Goal: Task Accomplishment & Management: Complete application form

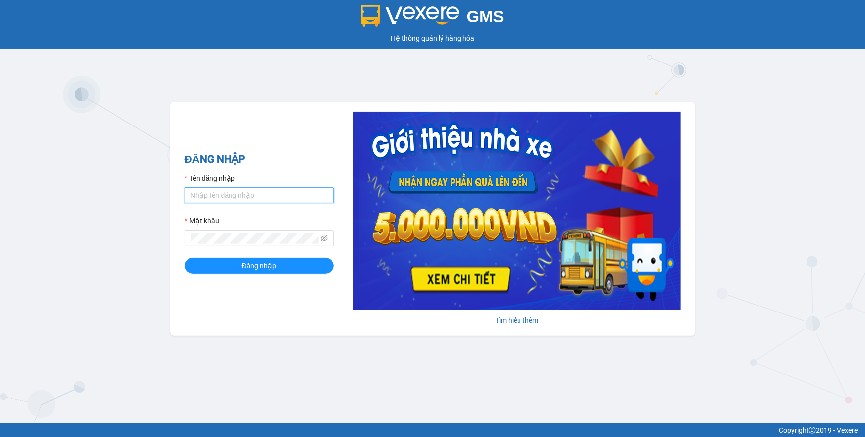
type input "phamthao.tienoanh"
drag, startPoint x: 288, startPoint y: 196, endPoint x: 8, endPoint y: 222, distance: 281.2
click at [10, 222] on div "GMS Hệ thống quản lý hàng hóa ĐĂNG NHẬP Tên đăng nhập phamthao.tienoanh Mật khẩ…" at bounding box center [432, 211] width 865 height 423
click at [266, 260] on span "Đăng nhập" at bounding box center [259, 265] width 35 height 11
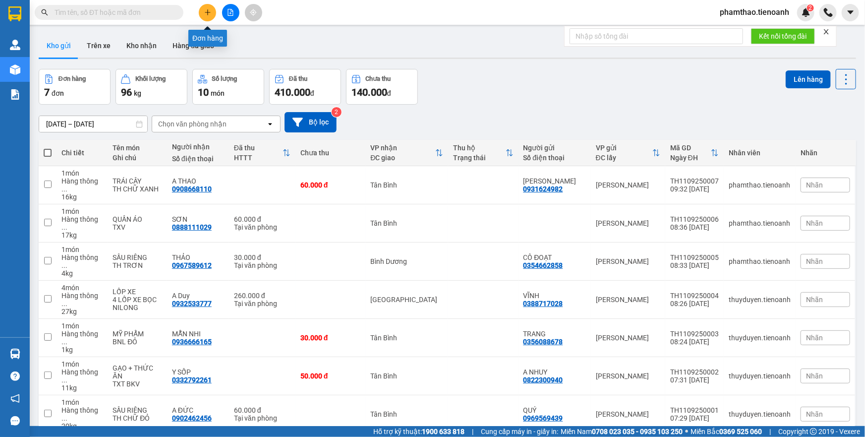
click at [210, 12] on icon "plus" at bounding box center [207, 12] width 5 height 0
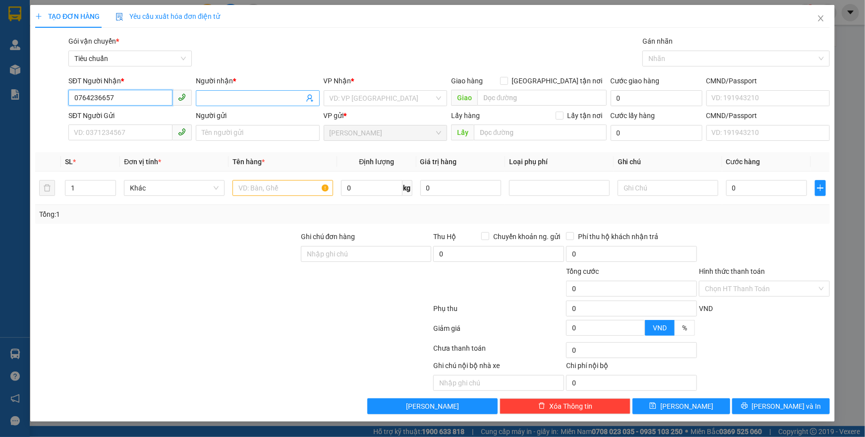
type input "0764236657"
click at [275, 95] on input "Người nhận *" at bounding box center [253, 98] width 102 height 11
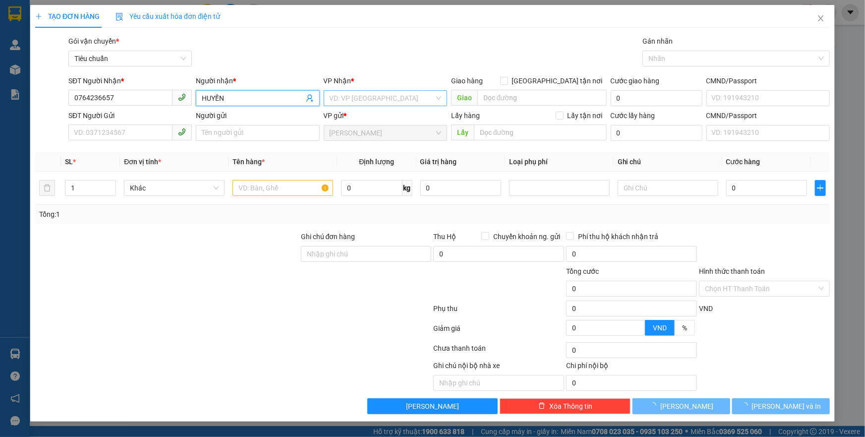
type input "HUYỀN"
click at [351, 99] on input "search" at bounding box center [382, 98] width 105 height 15
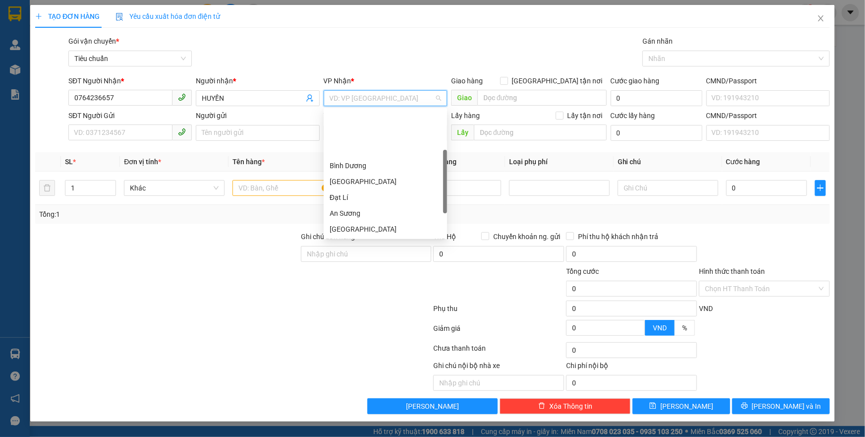
scroll to position [50, 0]
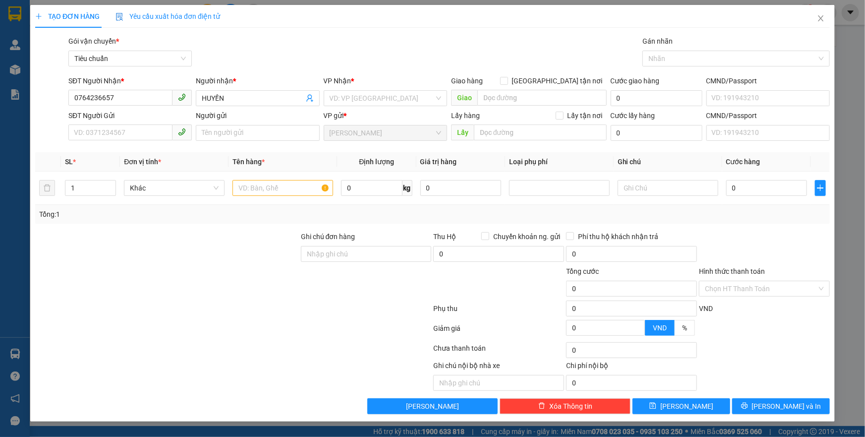
click at [339, 262] on div "Ghi chú đơn hàng" at bounding box center [366, 248] width 131 height 35
click at [340, 249] on input "Ghi chú đơn hàng" at bounding box center [366, 254] width 131 height 16
type input "NG GỬI Y VỘI , CHẮC [PERSON_NAME] VỀ CHO KỊP BỮA CƠM NÊN SAI SOT GÌ THI CỨ NOI …"
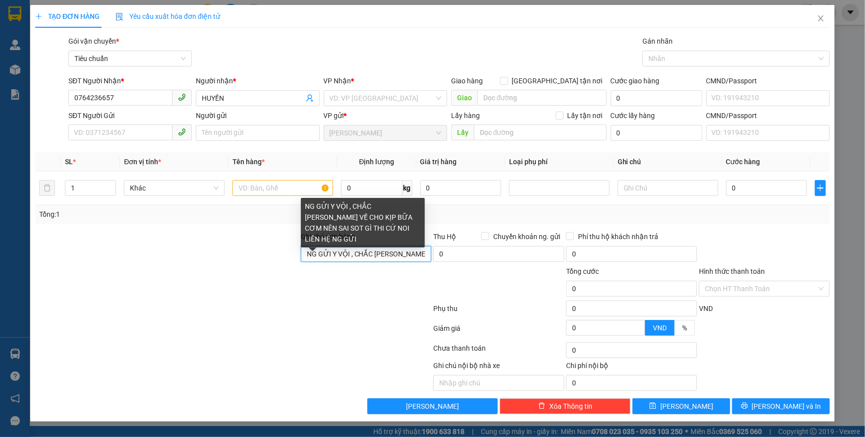
click at [395, 256] on input "NG GỬI Y VỘI , CHẮC [PERSON_NAME] VỀ CHO KỊP BỮA CƠM NÊN SAI SOT GÌ THI CỨ NOI …" at bounding box center [366, 254] width 131 height 16
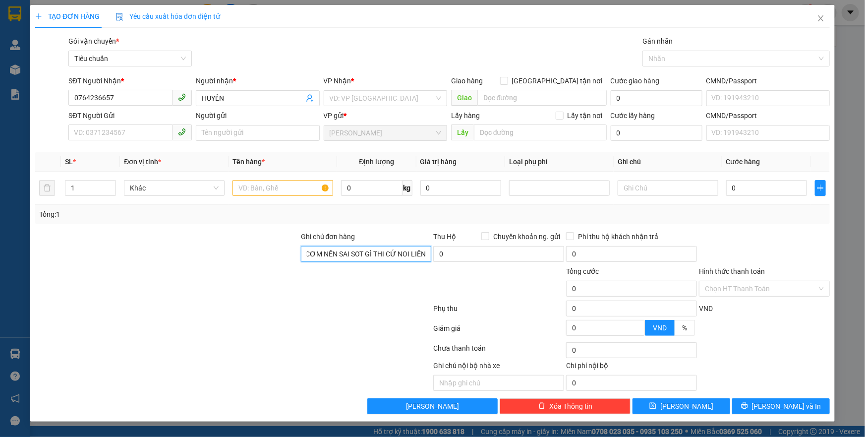
drag, startPoint x: 304, startPoint y: 253, endPoint x: 484, endPoint y: 273, distance: 180.5
click at [484, 273] on form "Ghi chú đơn hàng NG GỬI Y VỘI , CHẮC CAHYJ VỀ CHO KỊP BỮA CƠM NÊN SAI SOT GÌ TH…" at bounding box center [432, 285] width 794 height 109
click at [338, 248] on input "Ghi chú đơn hàng" at bounding box center [366, 254] width 131 height 16
click at [361, 105] on input "search" at bounding box center [382, 98] width 105 height 15
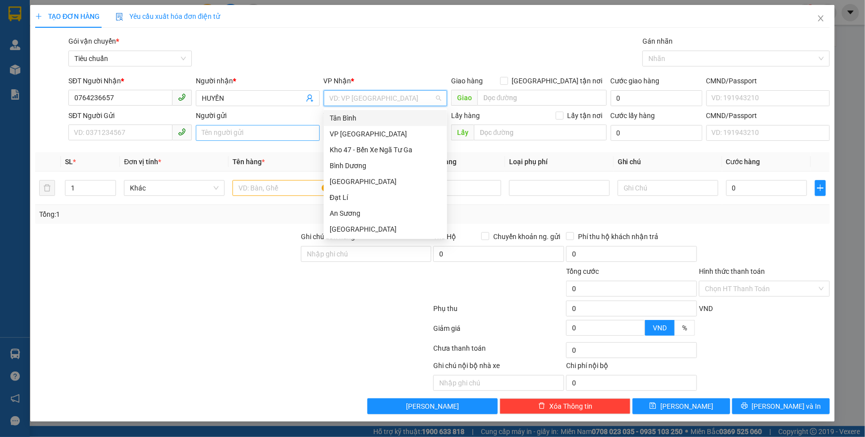
click at [358, 118] on div "Tân Bình" at bounding box center [385, 117] width 111 height 11
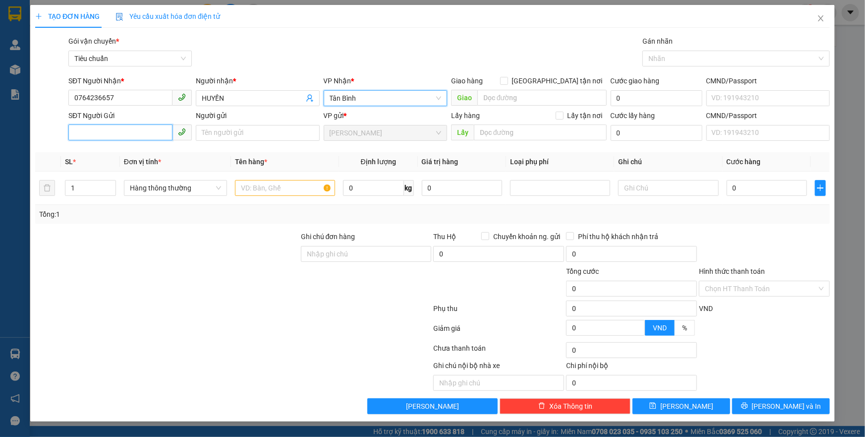
click at [145, 134] on input "SĐT Người Gửi" at bounding box center [120, 132] width 104 height 16
type input "0"
type input "0943142626"
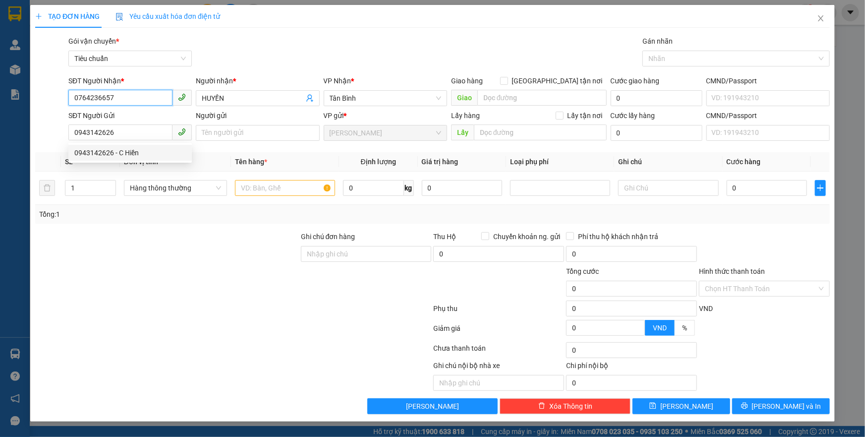
click at [147, 98] on input "0764236657" at bounding box center [120, 98] width 104 height 16
type input "0764236658"
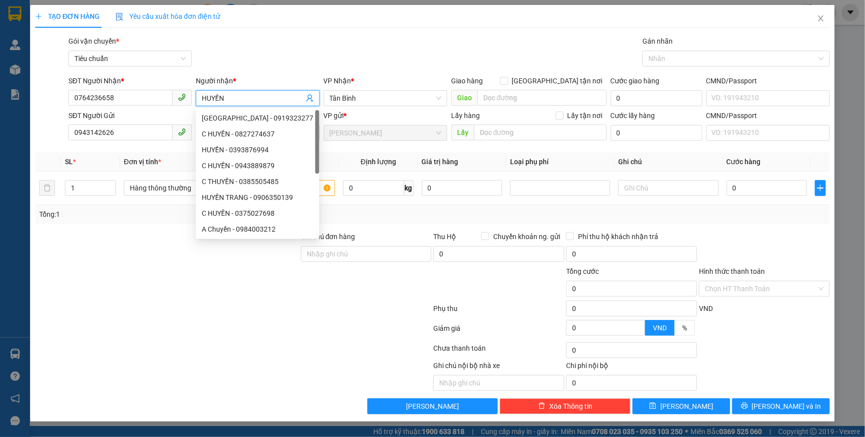
drag, startPoint x: 230, startPoint y: 95, endPoint x: 199, endPoint y: 98, distance: 31.4
click at [199, 98] on span "HUYỀN" at bounding box center [257, 98] width 123 height 16
click at [162, 94] on input "0764236658" at bounding box center [120, 98] width 104 height 16
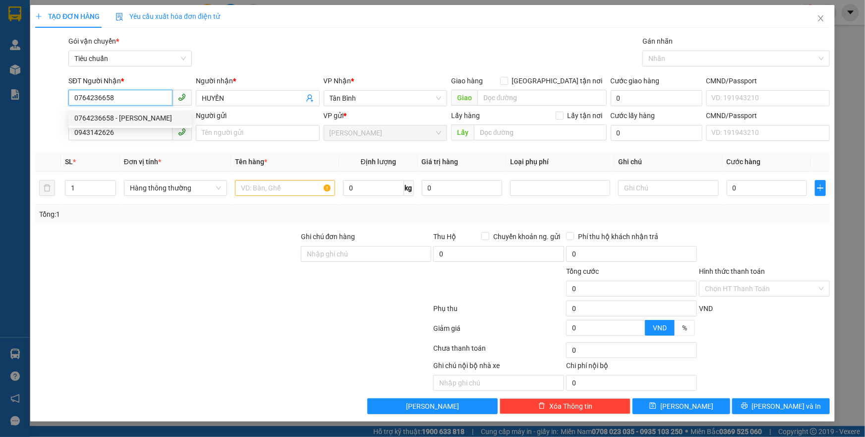
click at [145, 113] on div "0764236658 - [PERSON_NAME]" at bounding box center [129, 117] width 111 height 11
type input "C Nhiên"
type input "60.000"
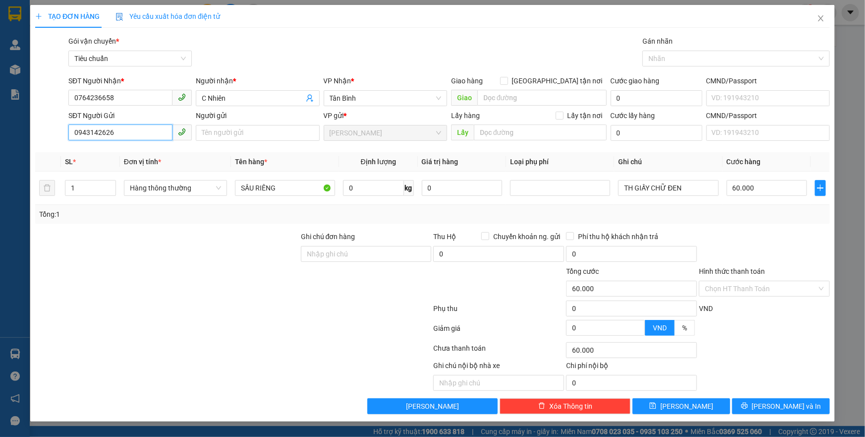
click at [144, 129] on input "0943142626" at bounding box center [120, 132] width 104 height 16
drag, startPoint x: 143, startPoint y: 152, endPoint x: 165, endPoint y: 151, distance: 22.3
click at [144, 152] on div "0943142626 - C Hiền" at bounding box center [129, 152] width 111 height 11
type input "C Hiền"
click at [363, 186] on input "0" at bounding box center [373, 188] width 61 height 16
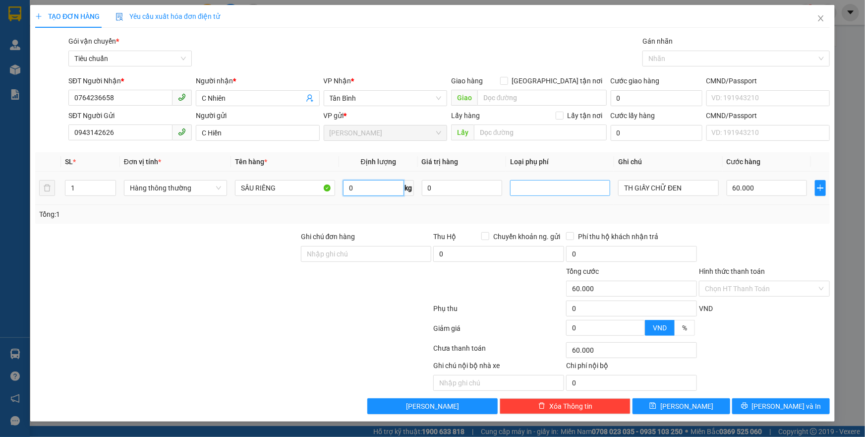
type input "1"
click at [374, 192] on input "1" at bounding box center [373, 188] width 61 height 16
type input "20"
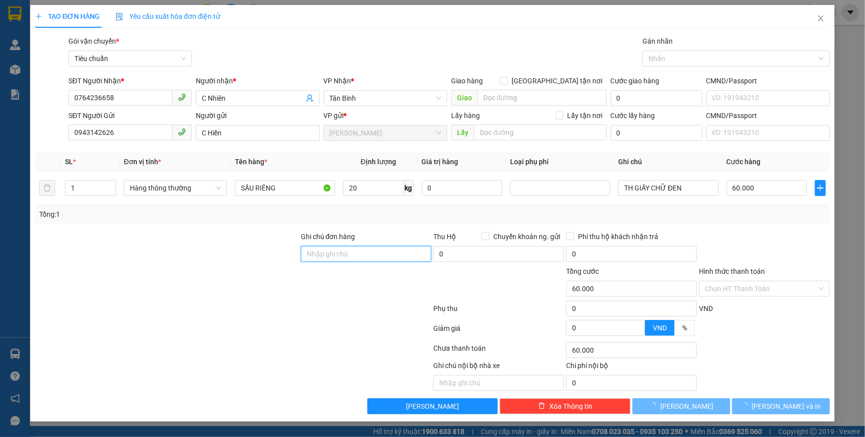
click at [349, 258] on input "Ghi chú đơn hàng" at bounding box center [366, 254] width 131 height 16
type input "55.000"
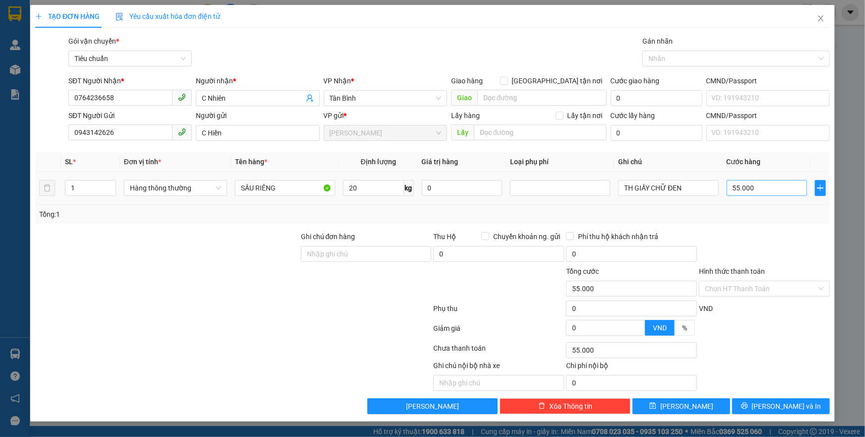
drag, startPoint x: 711, startPoint y: 201, endPoint x: 741, endPoint y: 185, distance: 34.3
click at [720, 195] on td "TH GIẤY CHỮ ĐEN" at bounding box center [668, 187] width 108 height 33
click at [742, 185] on input "55.000" at bounding box center [766, 188] width 81 height 16
type input "6"
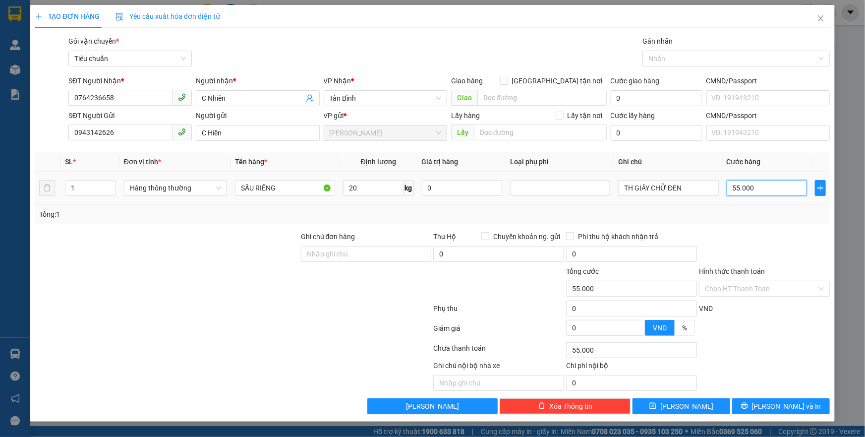
type input "6"
type input "60"
type input "60.000"
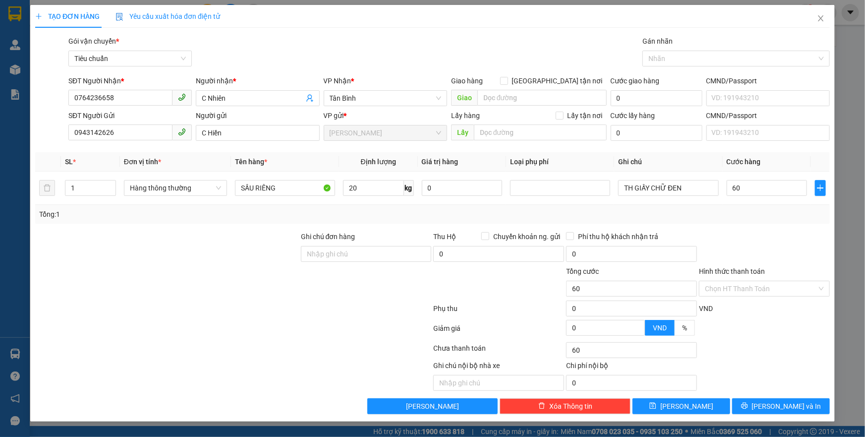
type input "60.000"
drag, startPoint x: 763, startPoint y: 218, endPoint x: 755, endPoint y: 266, distance: 48.7
click at [762, 222] on div "Tổng: 1" at bounding box center [432, 214] width 794 height 19
click at [775, 398] on button "[PERSON_NAME] và In" at bounding box center [781, 406] width 98 height 16
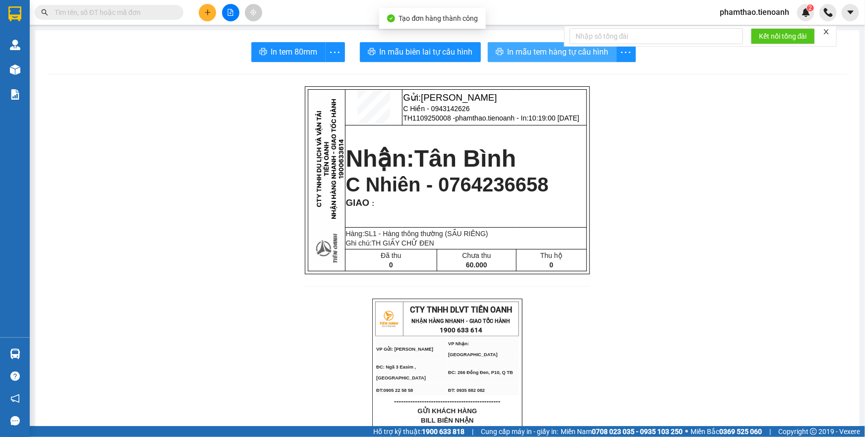
click at [545, 49] on span "In mẫu tem hàng tự cấu hình" at bounding box center [557, 52] width 101 height 12
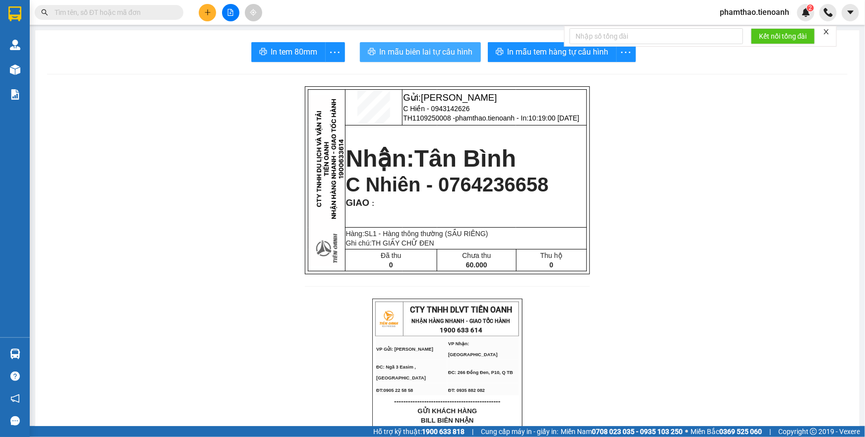
click at [435, 51] on span "In mẫu biên lai tự cấu hình" at bounding box center [426, 52] width 93 height 12
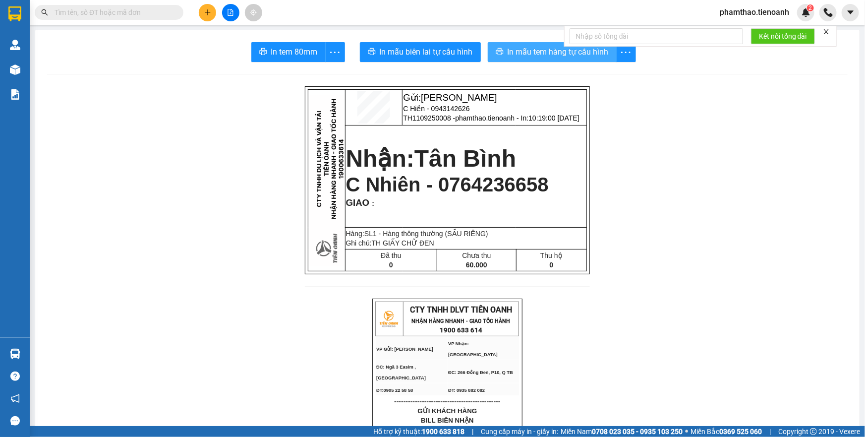
drag, startPoint x: 554, startPoint y: 35, endPoint x: 551, endPoint y: 44, distance: 9.4
drag, startPoint x: 551, startPoint y: 44, endPoint x: 563, endPoint y: 47, distance: 12.9
click at [550, 44] on button "In mẫu tem hàng tự cấu hình" at bounding box center [552, 52] width 129 height 20
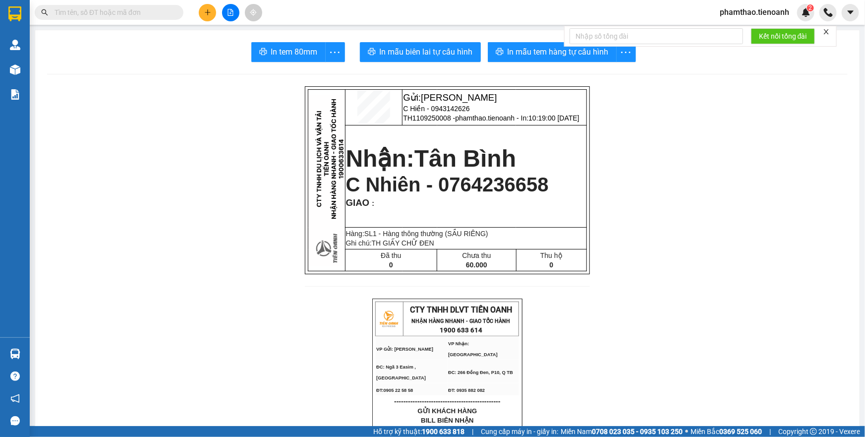
click at [208, 19] on button at bounding box center [207, 12] width 17 height 17
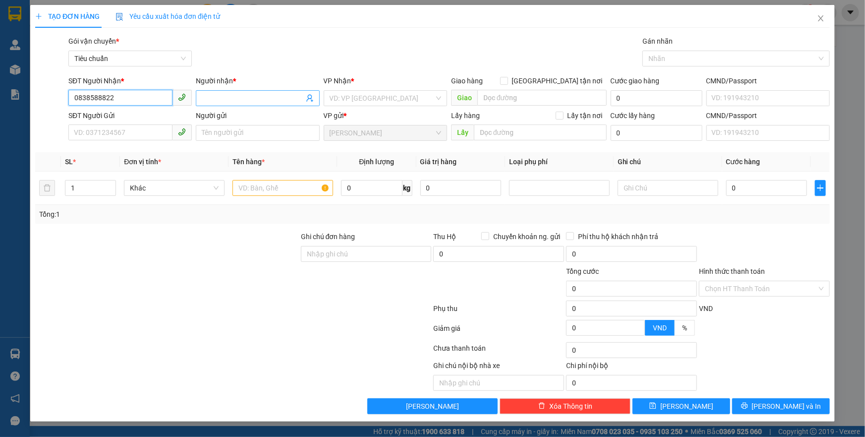
type input "0838588822"
click at [209, 100] on input "Người nhận *" at bounding box center [253, 98] width 102 height 11
click at [207, 99] on input "Nuyễn" at bounding box center [253, 98] width 102 height 11
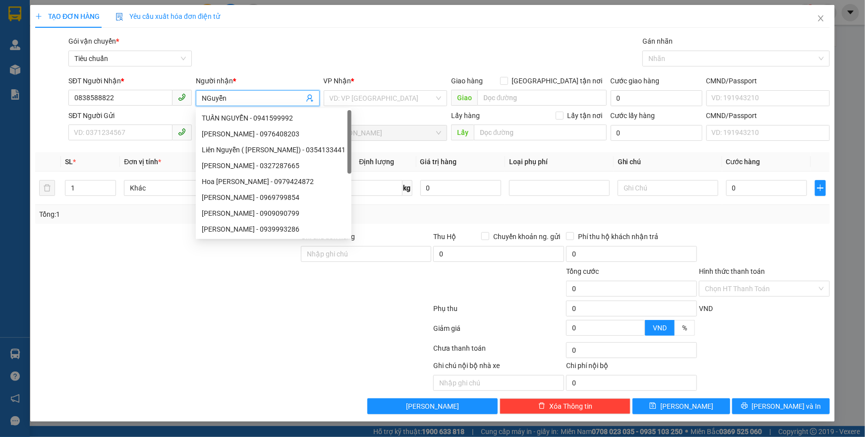
drag, startPoint x: 232, startPoint y: 94, endPoint x: 241, endPoint y: 98, distance: 9.1
click at [232, 95] on input "NGuyễn" at bounding box center [253, 98] width 102 height 11
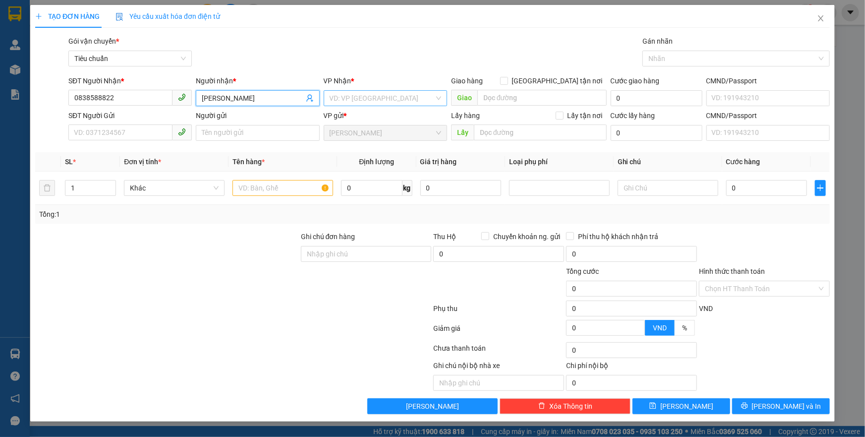
type input "[PERSON_NAME]"
click at [349, 94] on input "search" at bounding box center [382, 98] width 105 height 15
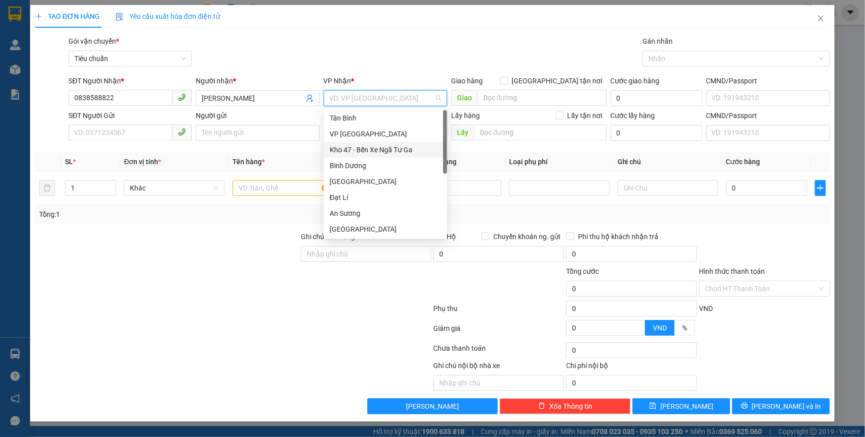
click at [364, 147] on div "Kho 47 - Bến Xe Ngã Tư Ga" at bounding box center [385, 149] width 111 height 11
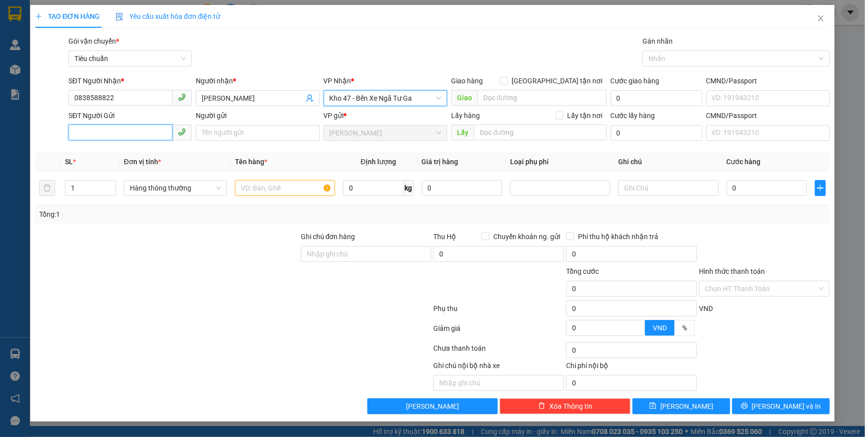
click at [132, 135] on input "SĐT Người Gửi" at bounding box center [120, 132] width 104 height 16
type input "0866530502"
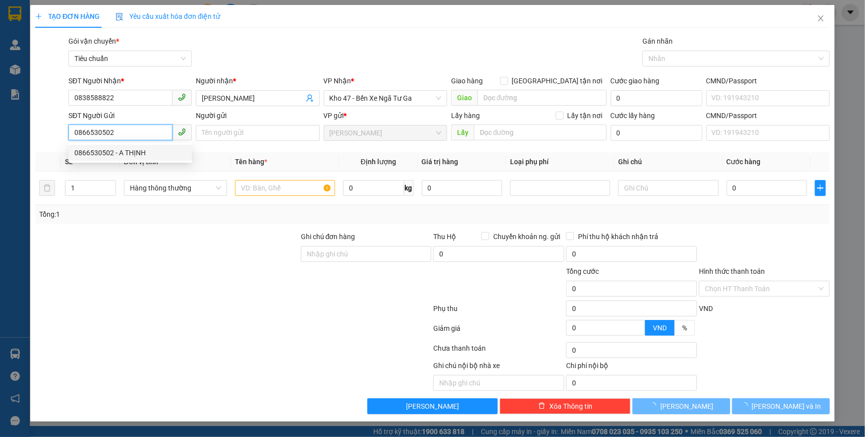
click at [121, 154] on div "0866530502 - A THỊNH" at bounding box center [129, 152] width 111 height 11
type input "A THỊNH"
type input "60.000"
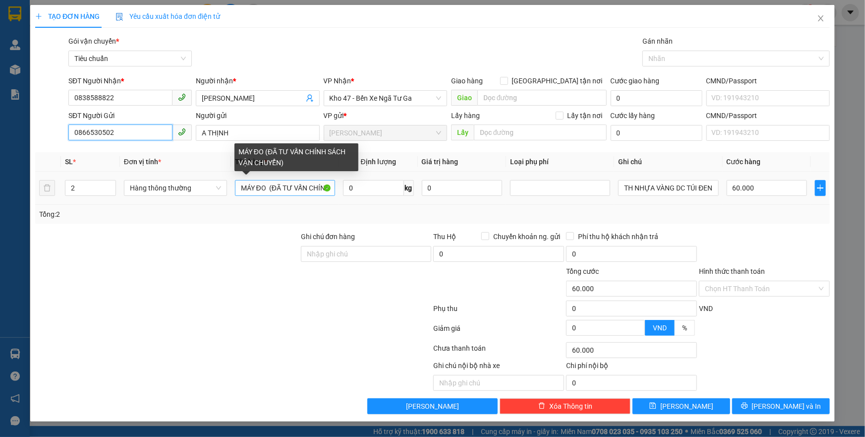
type input "0866530502"
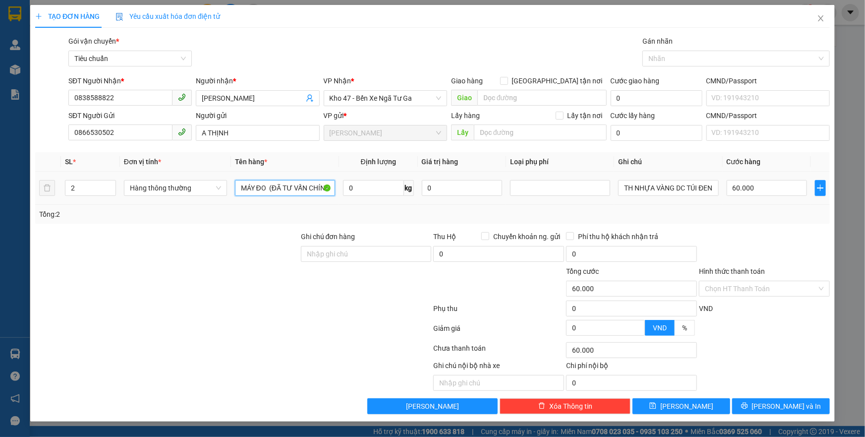
drag, startPoint x: 238, startPoint y: 188, endPoint x: 341, endPoint y: 199, distance: 103.6
click at [343, 199] on tr "2 Hàng thông thường MÁY ĐO (ĐÃ TƯ VẤN CHÍNH SÁCH VẬN CHUYỂN) 0 kg 0 TH NHỰA VÀN…" at bounding box center [432, 187] width 794 height 33
type input "TÀI LIỆU BẢN ĐỒ"
click at [111, 192] on icon "down" at bounding box center [110, 190] width 3 height 3
type input "1"
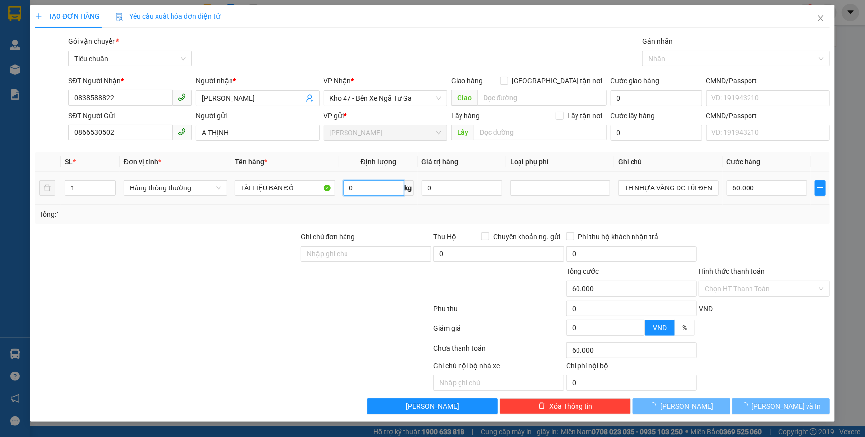
click at [352, 191] on input "0" at bounding box center [373, 188] width 61 height 16
type input "17"
type input "0"
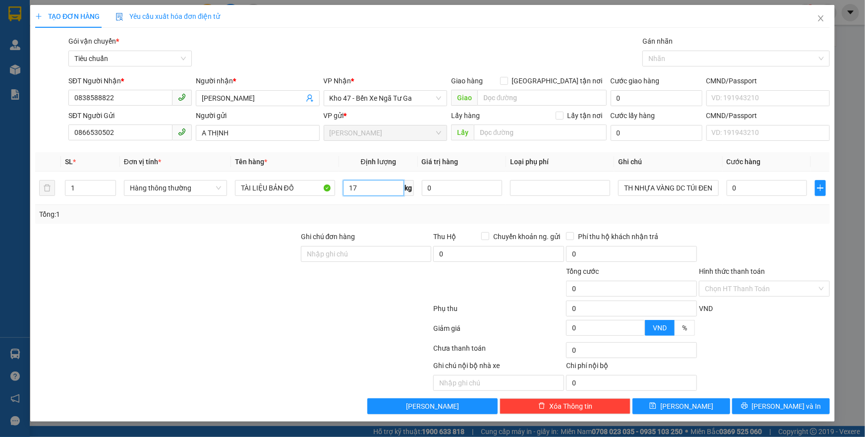
type input "17"
click at [362, 212] on div "Tổng: 1" at bounding box center [432, 214] width 786 height 11
type input "55.000"
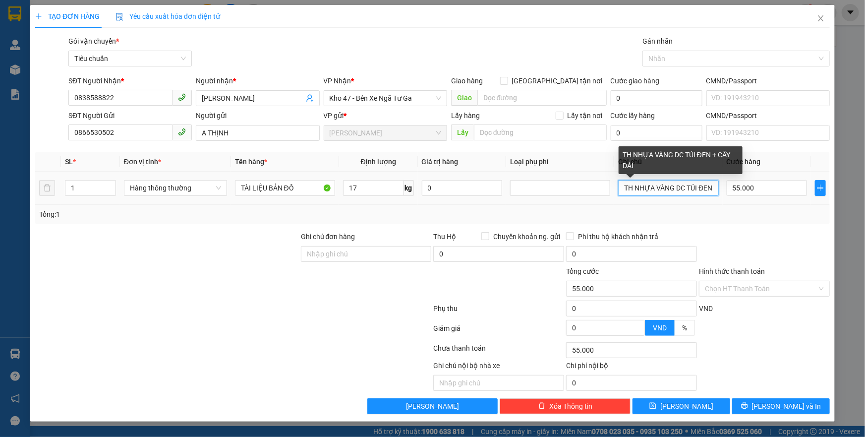
drag, startPoint x: 624, startPoint y: 192, endPoint x: 711, endPoint y: 191, distance: 87.2
click at [711, 191] on input "TH NHỰA VÀNG DC TÚI ĐEN + CÂY DÀI" at bounding box center [668, 188] width 100 height 16
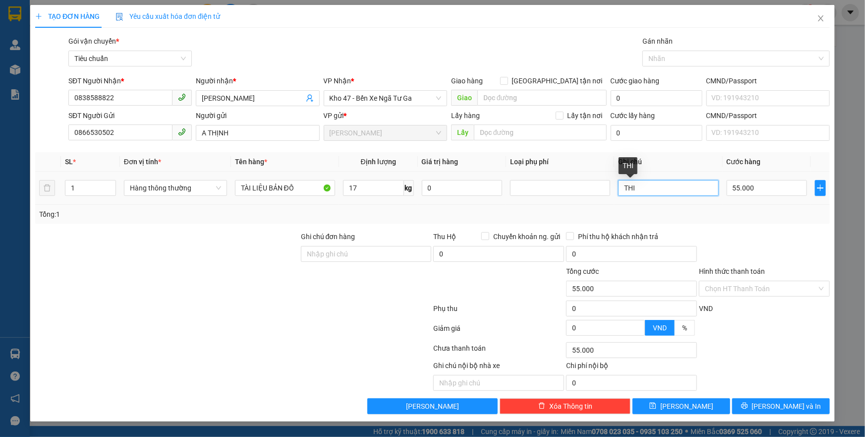
click at [648, 184] on input "THI" at bounding box center [668, 188] width 100 height 16
type input "TH CHỮ ĐEN BỌC NILONG"
click at [754, 190] on input "55.000" at bounding box center [766, 188] width 81 height 16
type input "6"
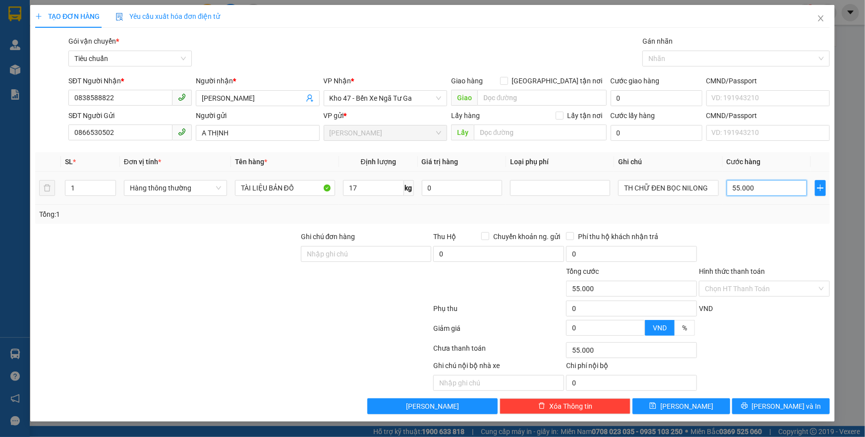
type input "6"
type input "60"
type input "60.000"
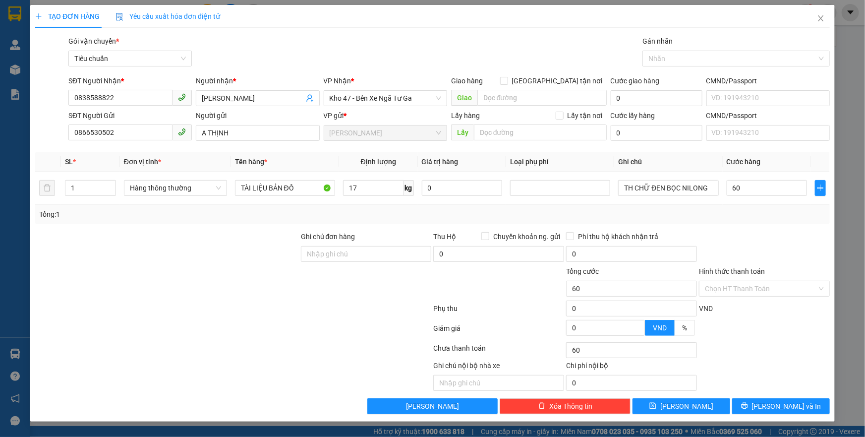
type input "60.000"
click at [730, 213] on div "Tổng: 1" at bounding box center [432, 214] width 786 height 11
click at [733, 282] on input "Hình thức thanh toán" at bounding box center [761, 288] width 112 height 15
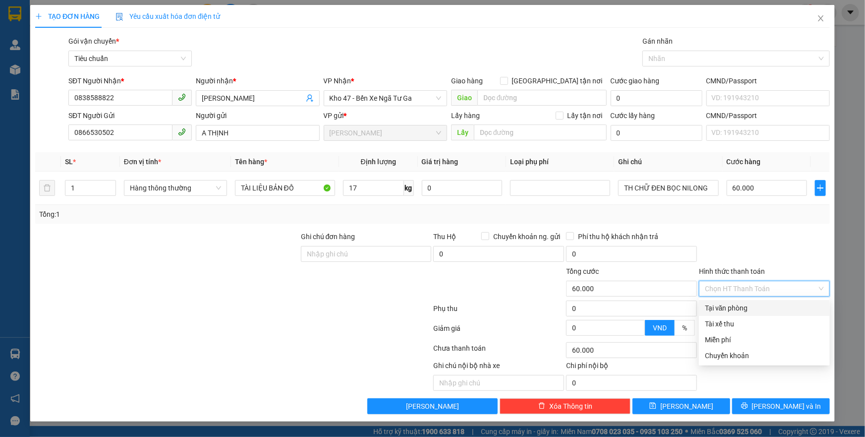
click at [731, 305] on div "Tại văn phòng" at bounding box center [764, 307] width 119 height 11
type input "0"
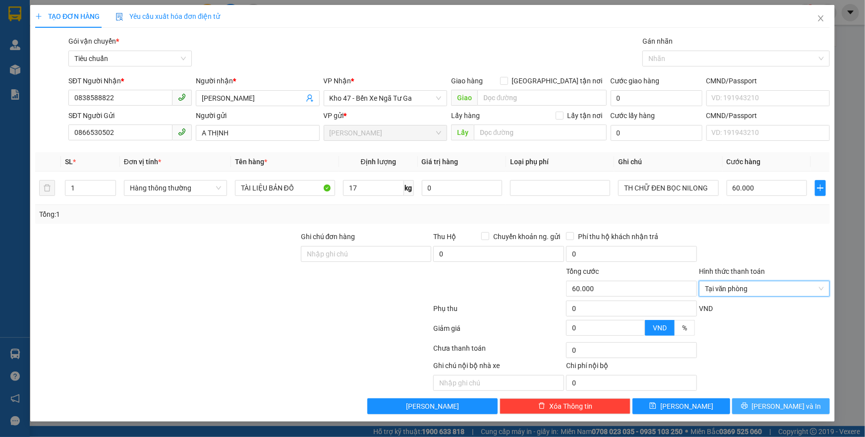
click at [747, 405] on icon "printer" at bounding box center [744, 405] width 6 height 6
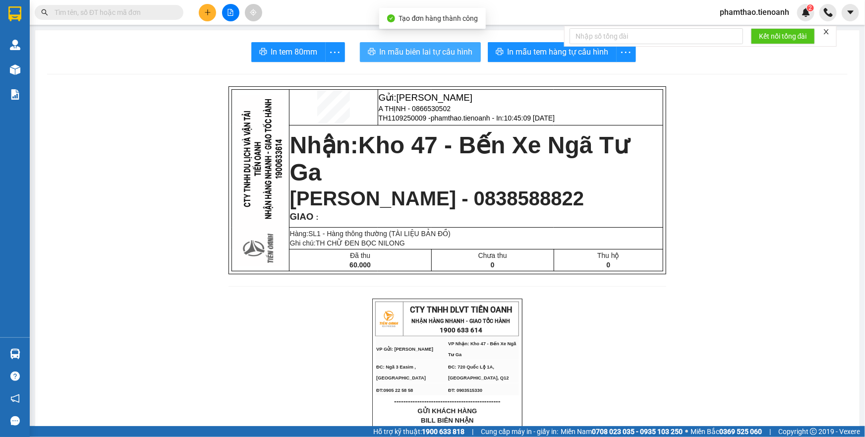
click at [409, 50] on span "In mẫu biên lai tự cấu hình" at bounding box center [426, 52] width 93 height 12
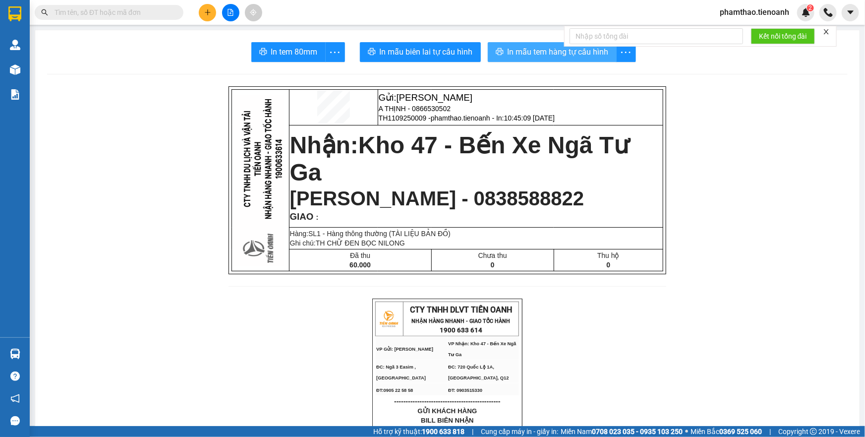
click at [541, 46] on span "In mẫu tem hàng tự cấu hình" at bounding box center [557, 52] width 101 height 12
